Goal: Transaction & Acquisition: Obtain resource

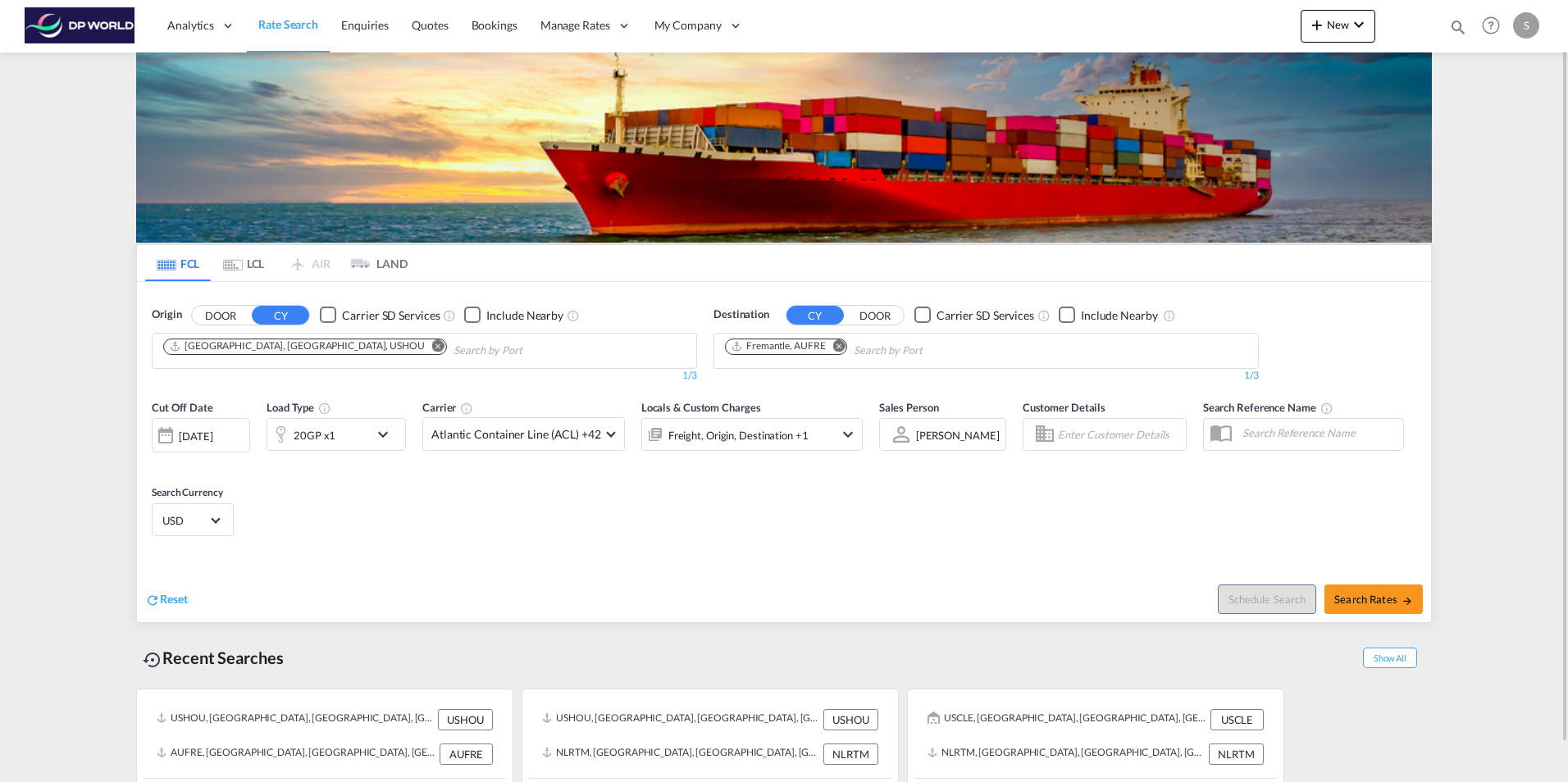
click at [840, 346] on md-icon "Remove" at bounding box center [839, 345] width 12 height 12
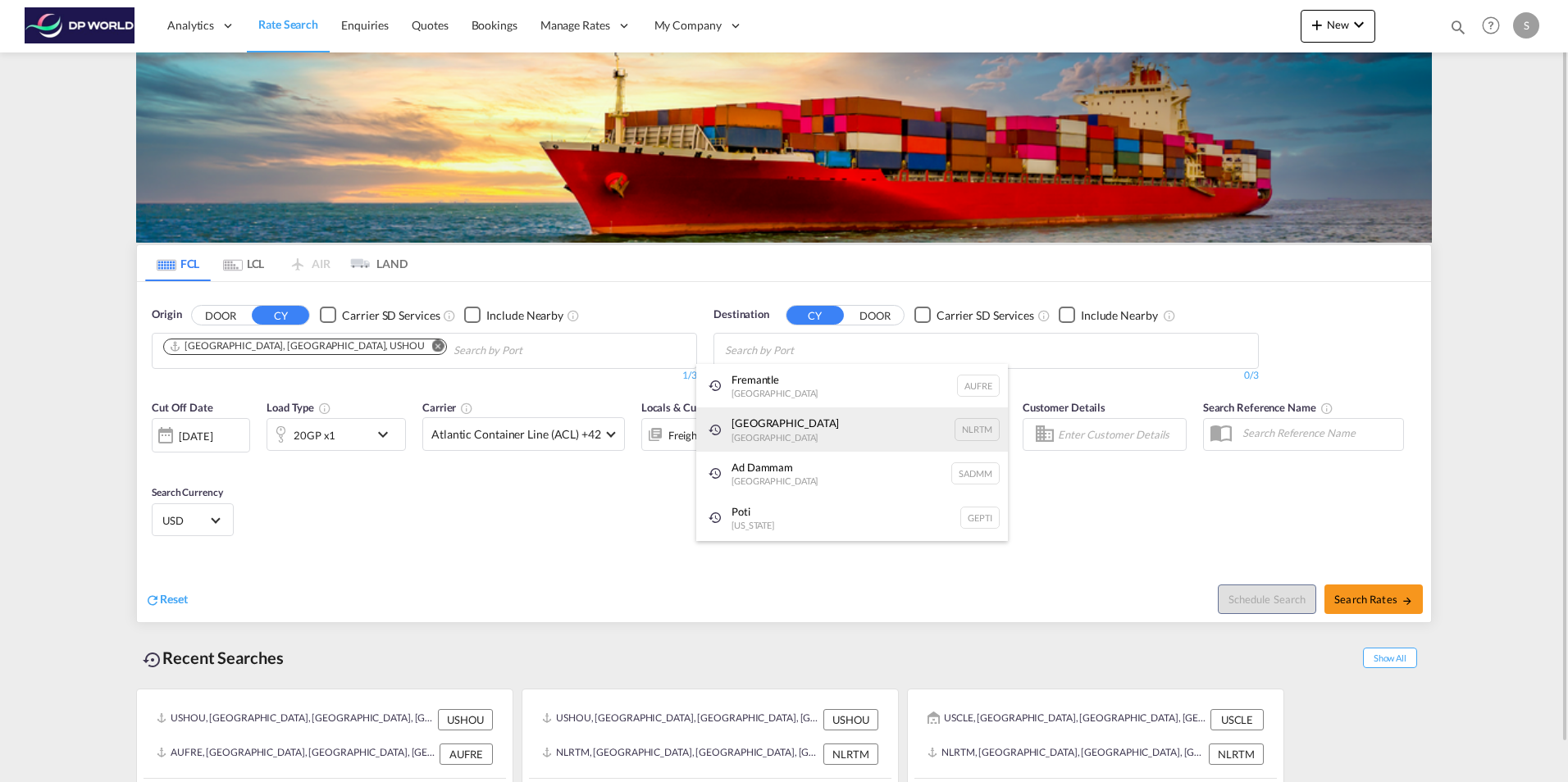
click at [758, 428] on div "[GEOGRAPHIC_DATA] [GEOGRAPHIC_DATA] NLRTM" at bounding box center [852, 429] width 312 height 44
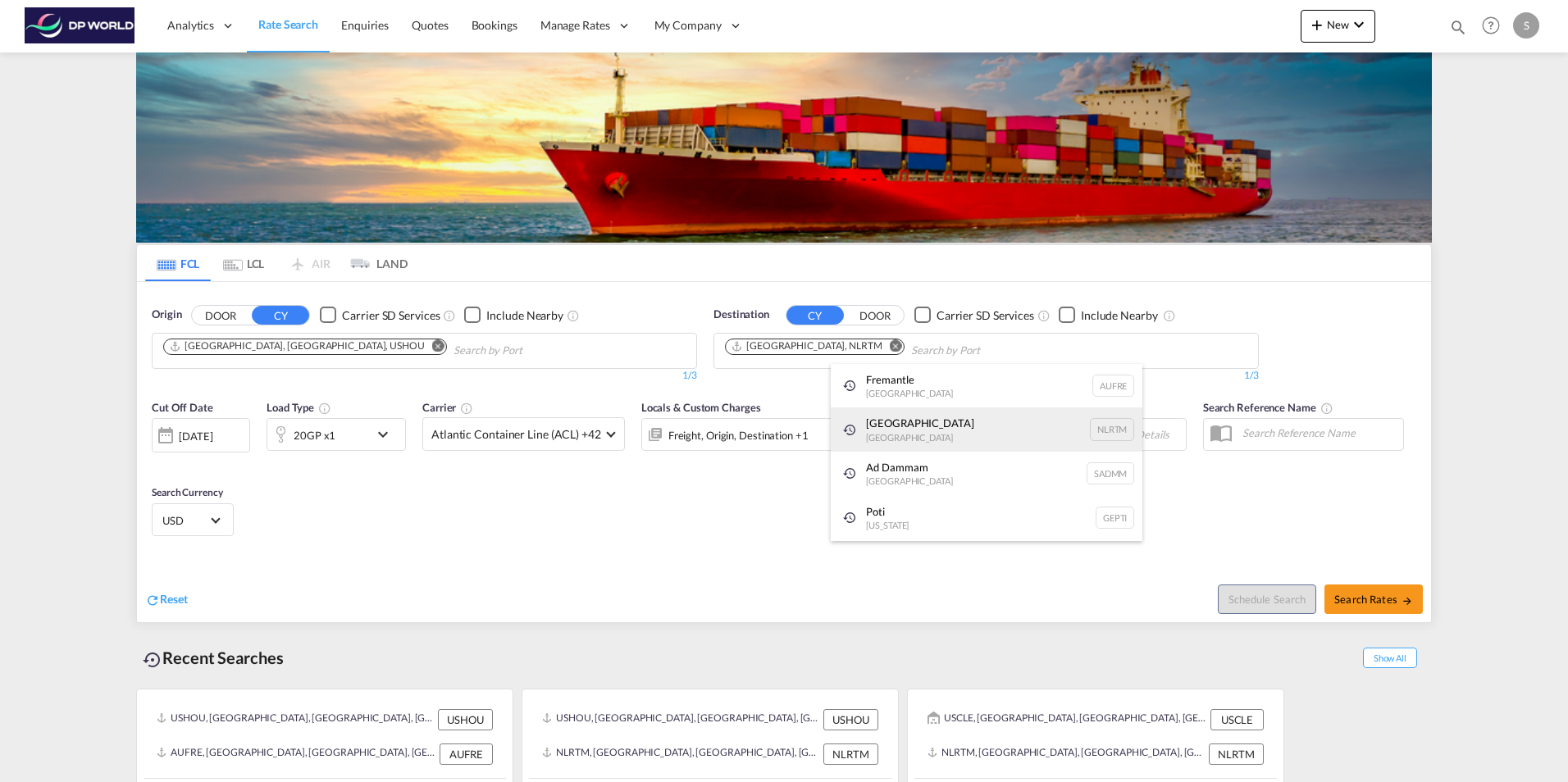
click at [879, 430] on div "[GEOGRAPHIC_DATA] [GEOGRAPHIC_DATA] NLRTM" at bounding box center [986, 429] width 312 height 44
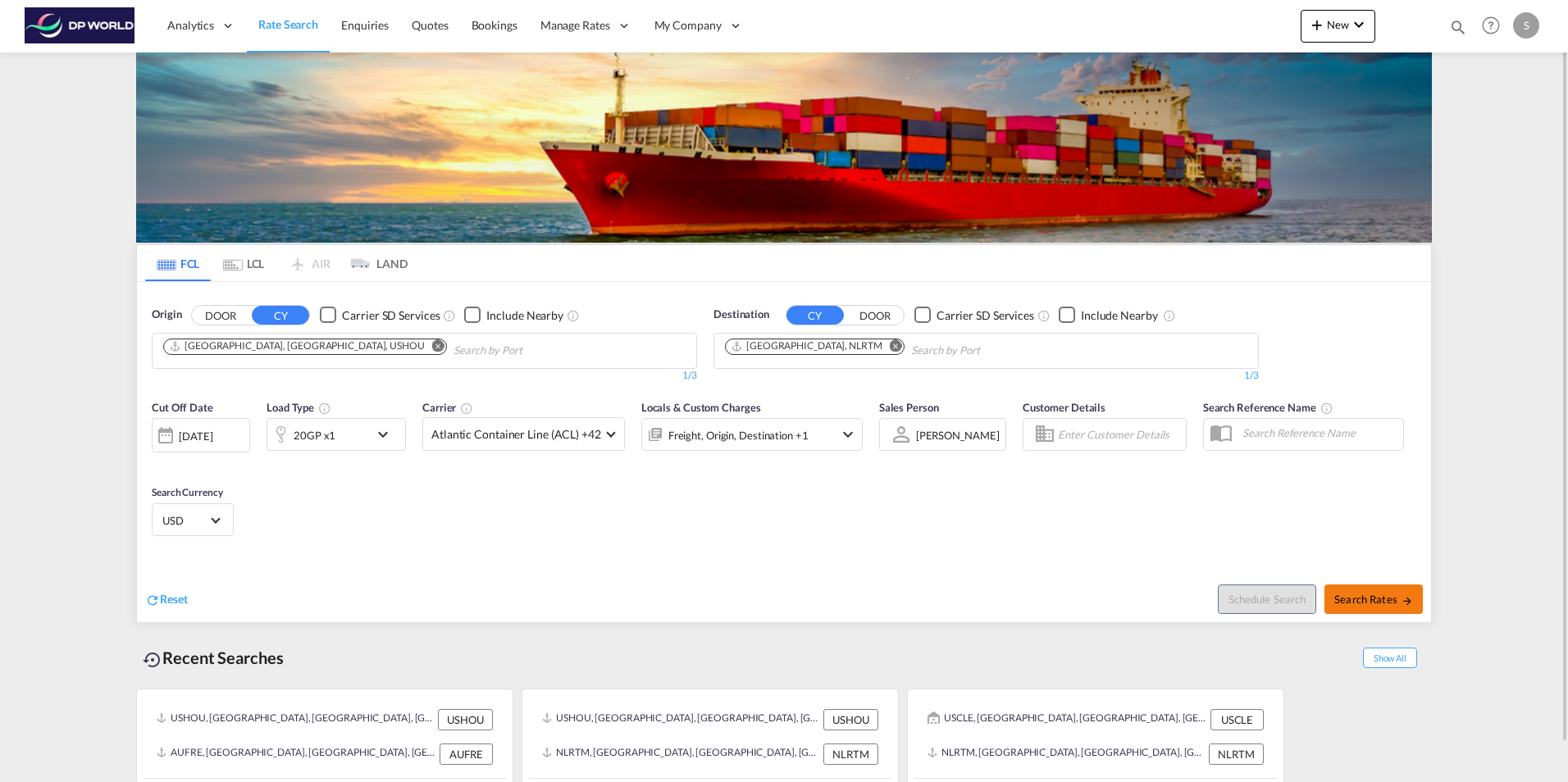
click at [1362, 605] on span "Search Rates" at bounding box center [1373, 599] width 79 height 13
type input "USHOU to NLRTM / [DATE]"
